Goal: Navigation & Orientation: Find specific page/section

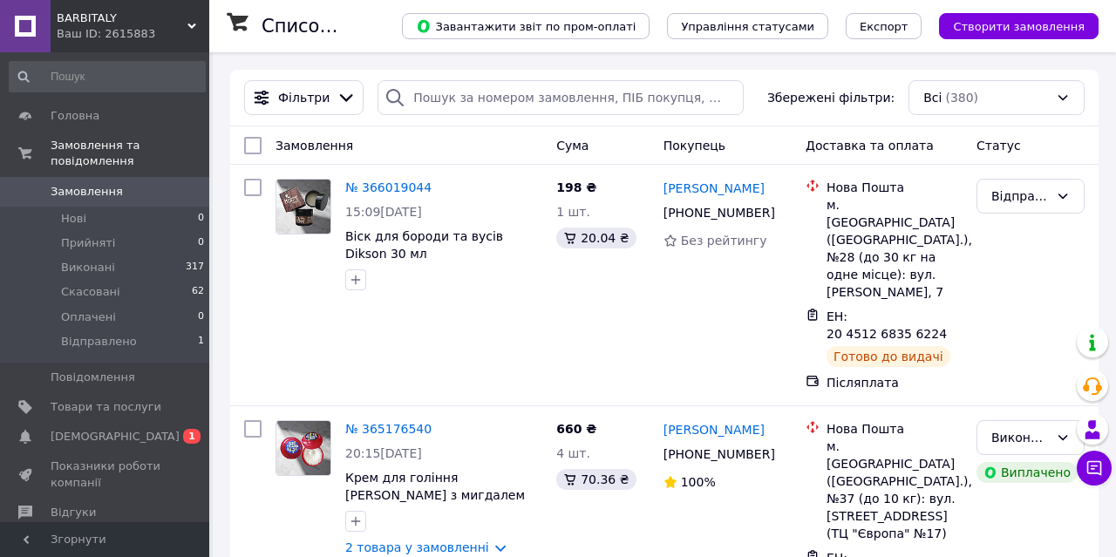
click at [152, 429] on span "[DEMOGRAPHIC_DATA]" at bounding box center [106, 437] width 111 height 16
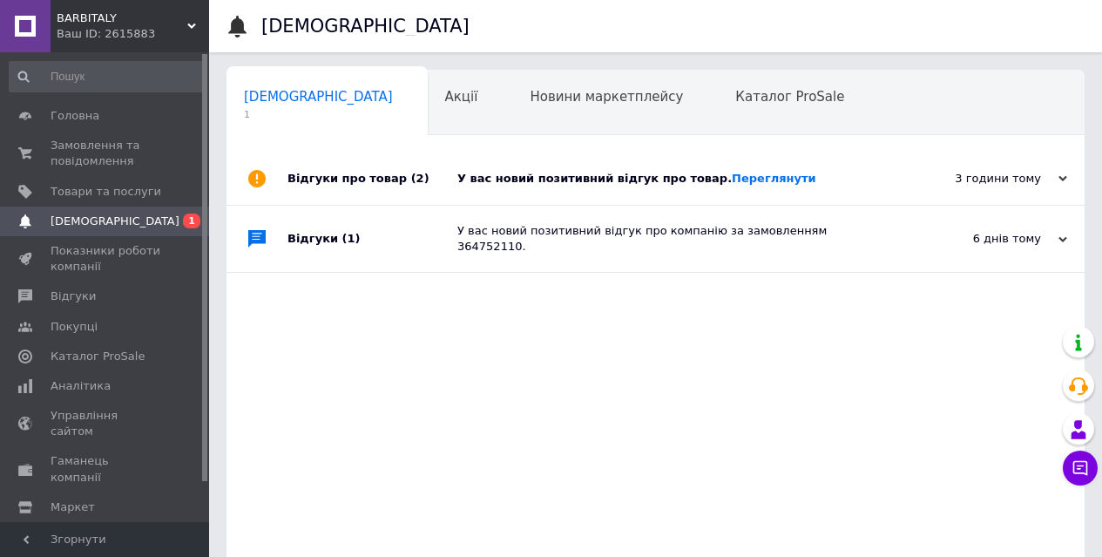
scroll to position [0, 5]
click at [733, 180] on link "Переглянути" at bounding box center [774, 178] width 85 height 13
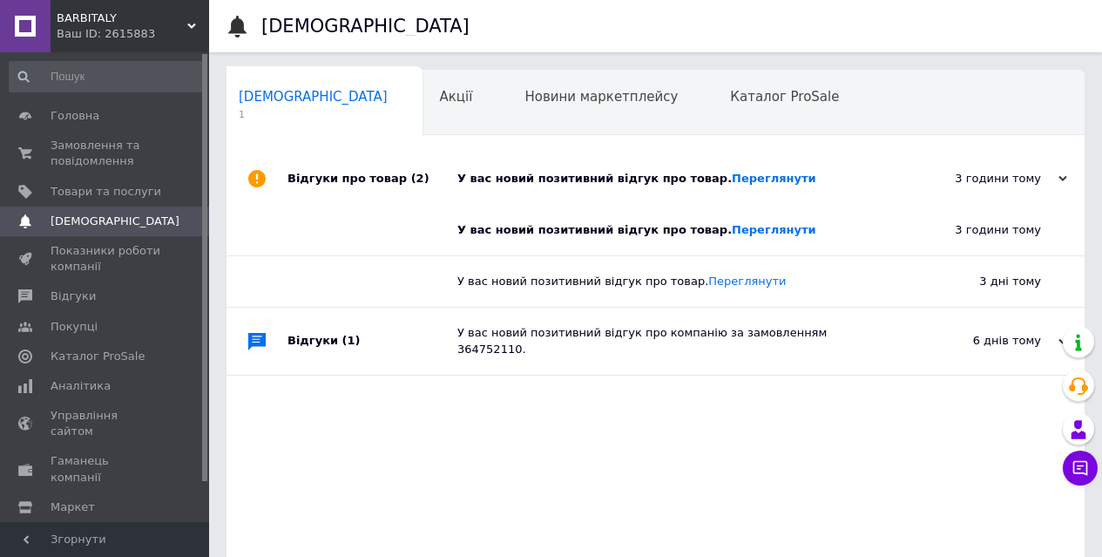
click at [158, 261] on span "Показники роботи компанії" at bounding box center [106, 258] width 111 height 31
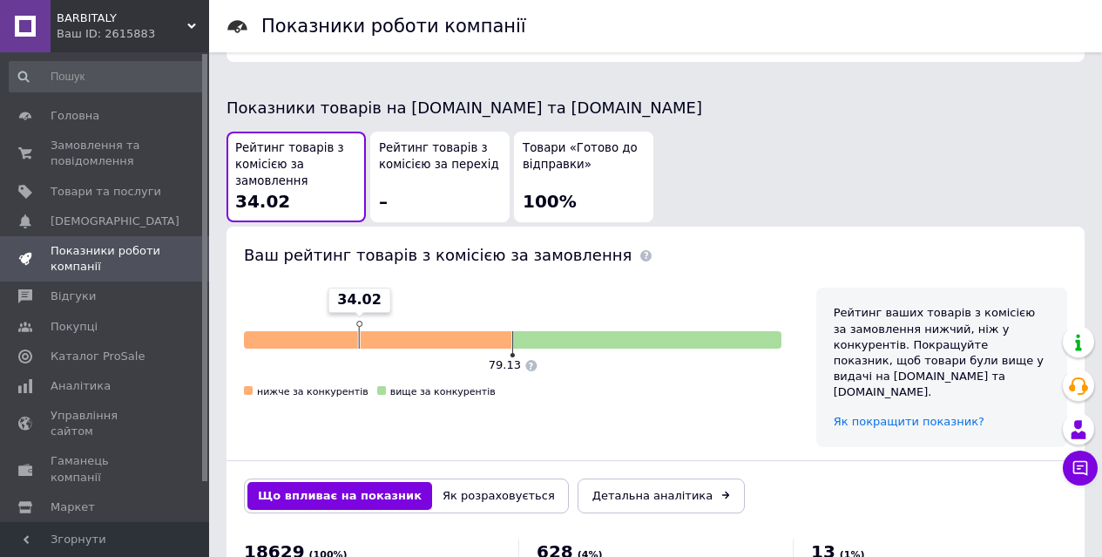
scroll to position [968, 0]
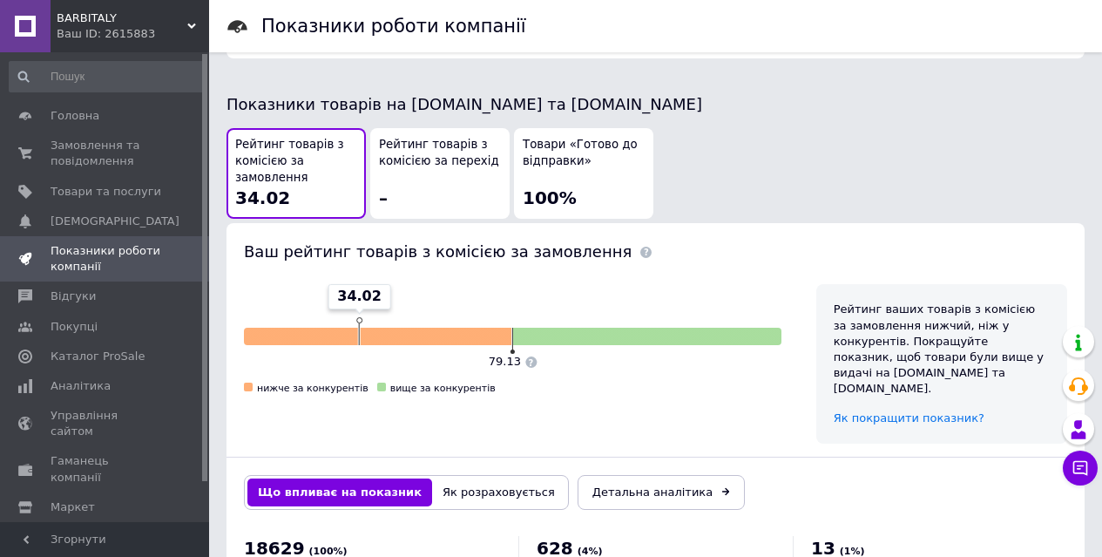
click at [149, 193] on span "Товари та послуги" at bounding box center [106, 192] width 111 height 16
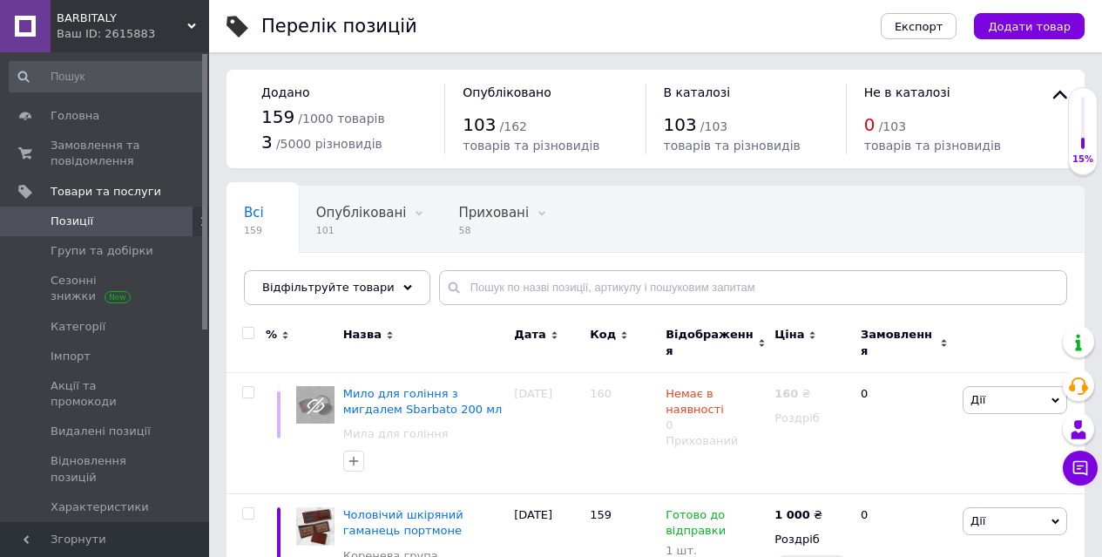
click at [410, 221] on span at bounding box center [418, 213] width 17 height 17
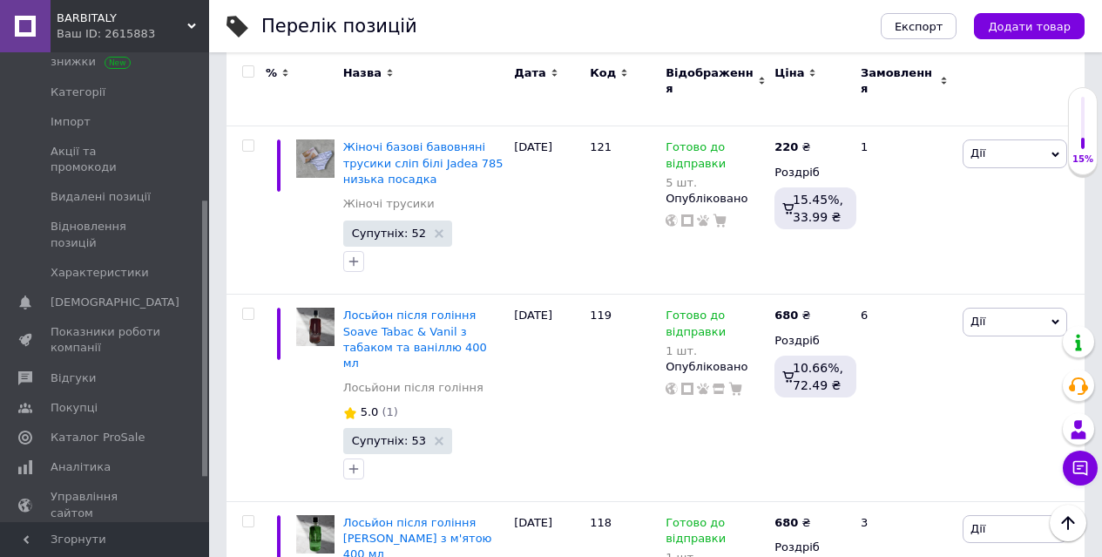
scroll to position [252, 0]
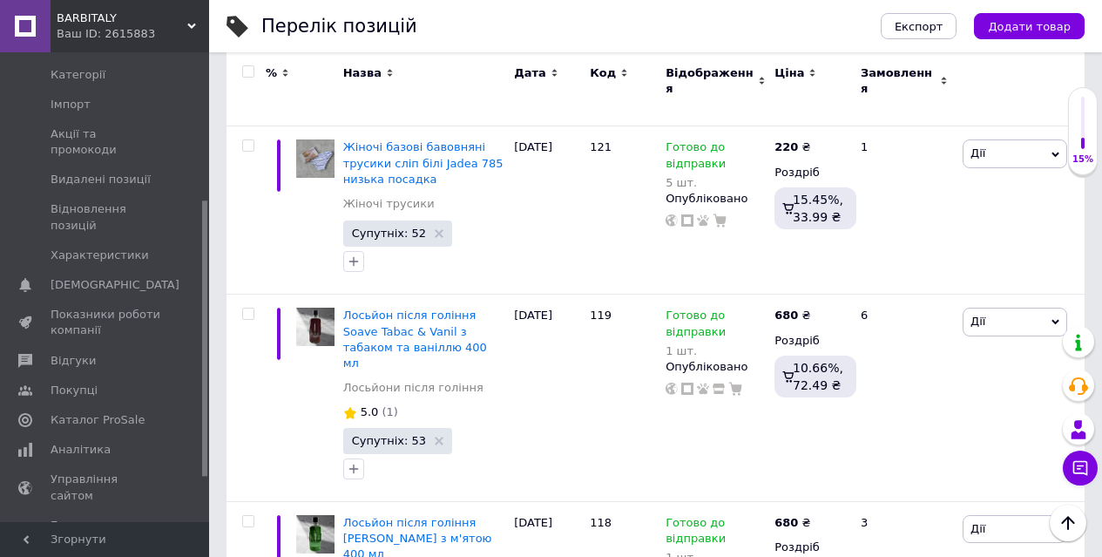
click at [125, 412] on span "Каталог ProSale" at bounding box center [98, 420] width 94 height 16
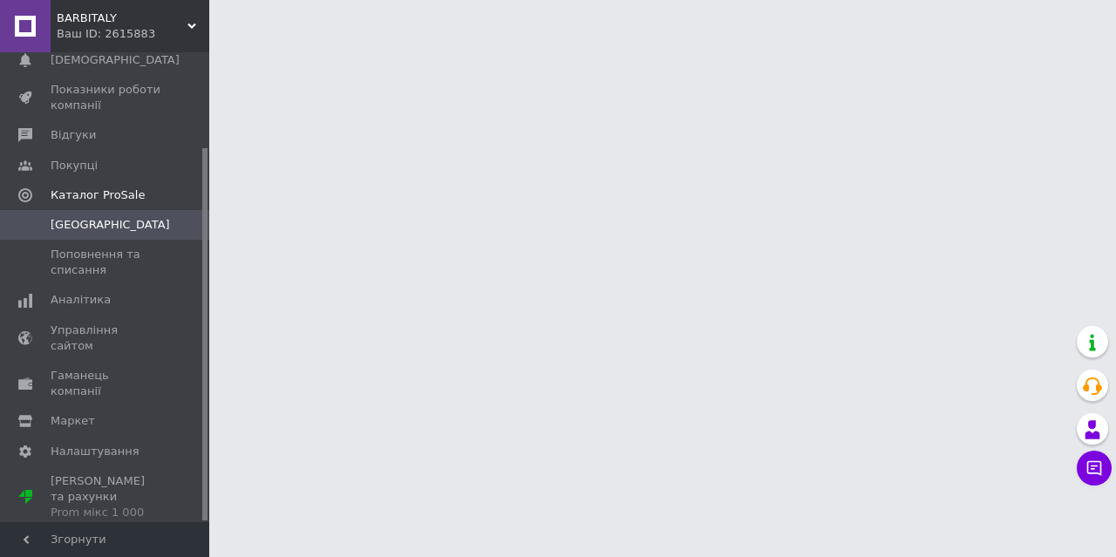
scroll to position [119, 0]
